Goal: Task Accomplishment & Management: Manage account settings

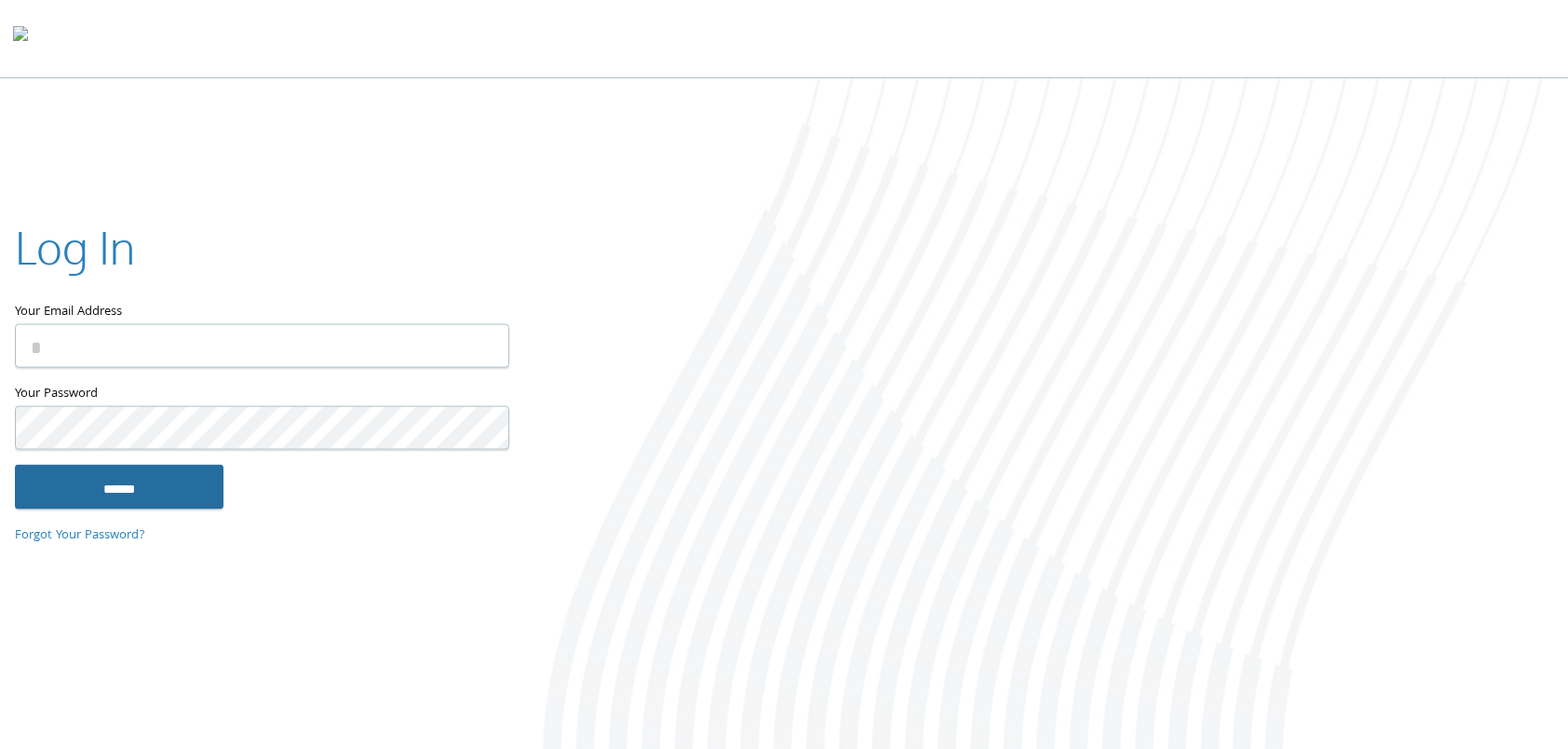
type input "**********"
click at [129, 487] on input "******" at bounding box center [119, 486] width 209 height 45
